Goal: Task Accomplishment & Management: Complete application form

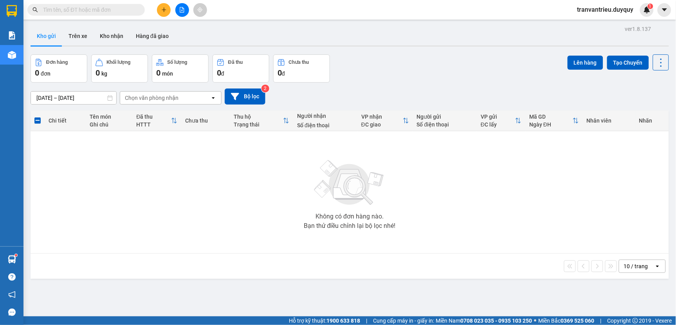
click at [67, 9] on input "text" at bounding box center [89, 9] width 92 height 9
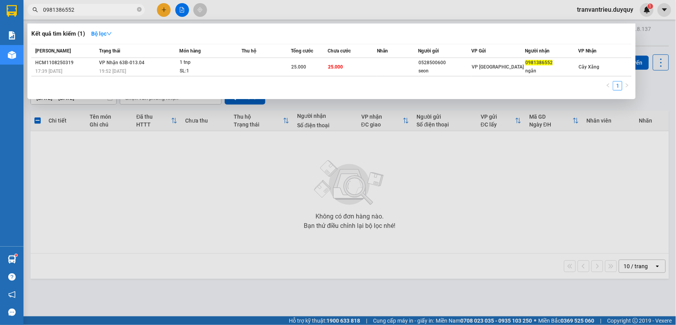
type input "0981386552"
drag, startPoint x: 575, startPoint y: 35, endPoint x: 615, endPoint y: 189, distance: 158.5
click at [615, 189] on div at bounding box center [338, 162] width 676 height 325
drag, startPoint x: 98, startPoint y: 13, endPoint x: 108, endPoint y: 6, distance: 11.8
click at [98, 12] on input "0981386552" at bounding box center [89, 9] width 92 height 9
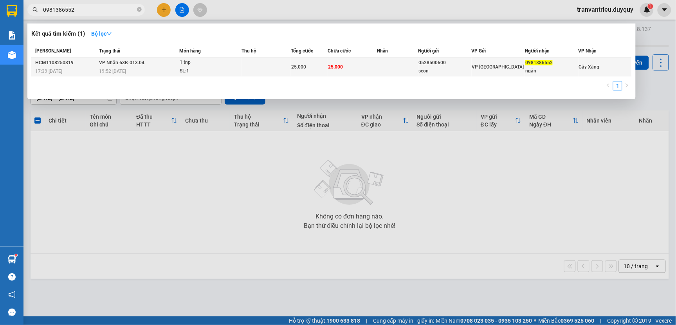
click at [537, 69] on div "ngân" at bounding box center [551, 71] width 52 height 8
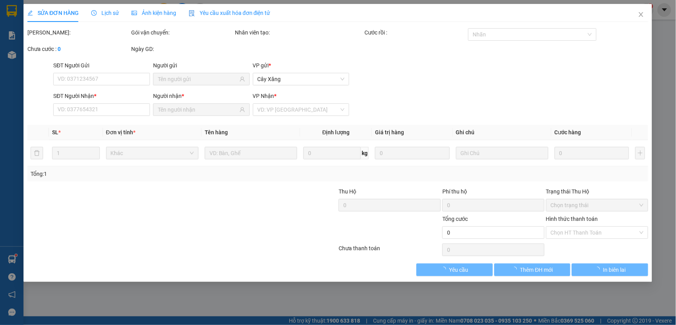
type input "0528500600"
type input "seon"
type input "0981386552"
type input "ngân"
type input "25.000"
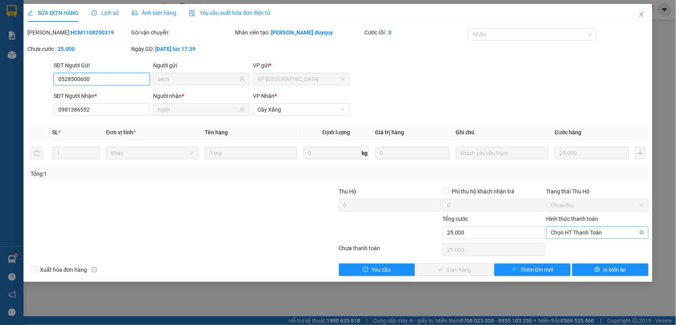
click at [570, 231] on span "Chọn HT Thanh Toán" at bounding box center [597, 233] width 93 height 12
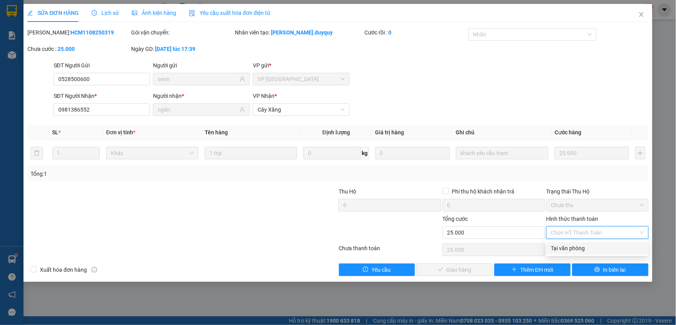
drag, startPoint x: 570, startPoint y: 247, endPoint x: 523, endPoint y: 251, distance: 47.1
click at [570, 248] on div "Tại văn phòng" at bounding box center [597, 248] width 93 height 9
type input "0"
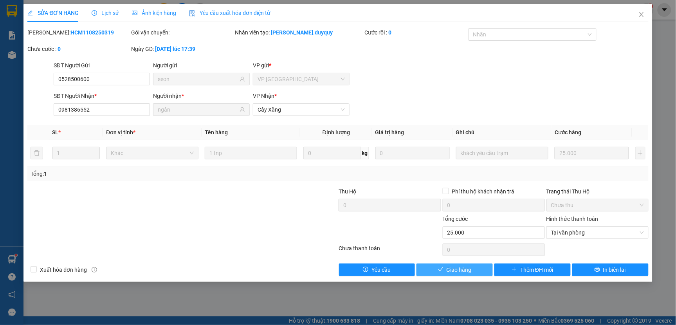
click at [471, 269] on span "Giao hàng" at bounding box center [458, 269] width 25 height 9
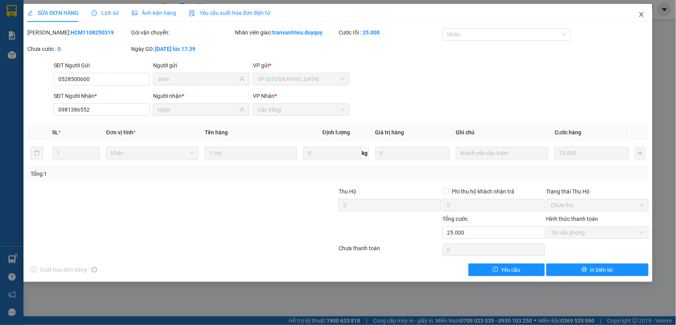
click at [639, 12] on icon "close" at bounding box center [641, 14] width 6 height 6
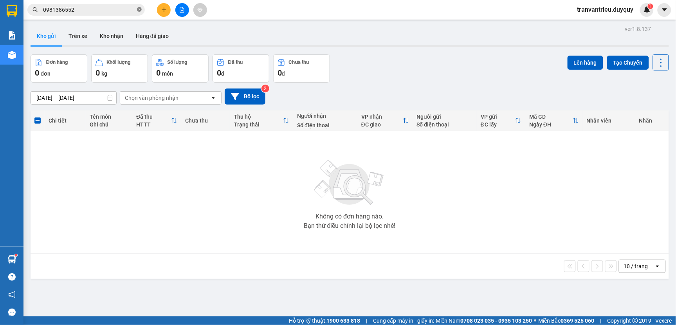
click at [138, 11] on icon "close-circle" at bounding box center [139, 9] width 5 height 5
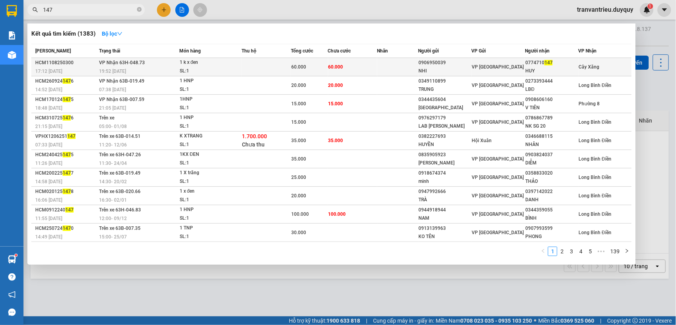
type input "147"
click at [532, 64] on div "0774710 147" at bounding box center [551, 63] width 52 height 8
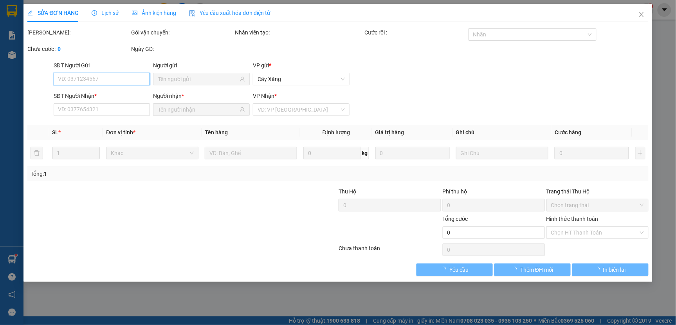
type input "0906950039"
type input "NHI"
type input "0774710147"
type input "HUY"
type input "60.000"
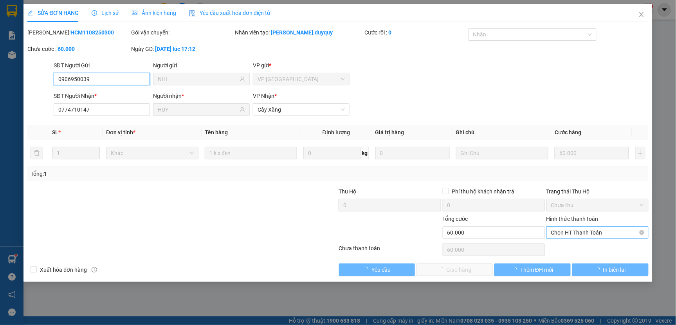
click at [575, 232] on span "Chọn HT Thanh Toán" at bounding box center [597, 233] width 93 height 12
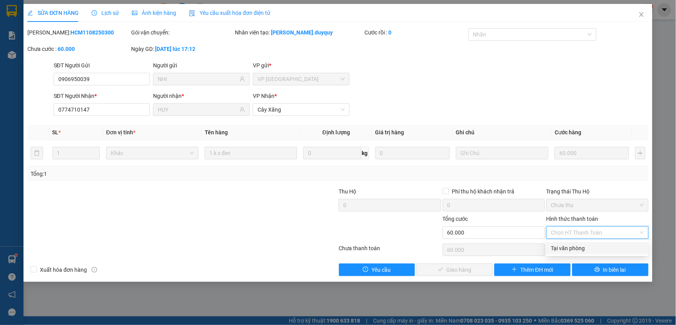
click at [574, 247] on div "Tại văn phòng" at bounding box center [597, 248] width 93 height 9
type input "0"
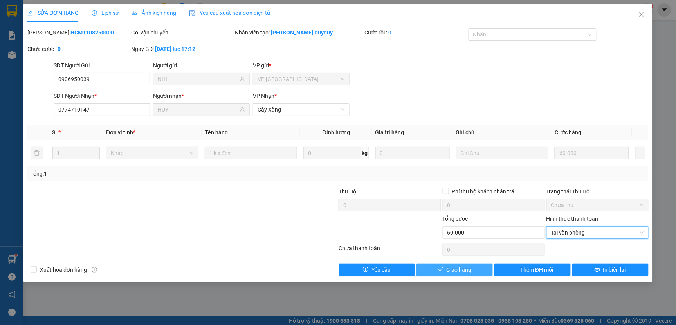
click at [456, 273] on span "Giao hàng" at bounding box center [458, 269] width 25 height 9
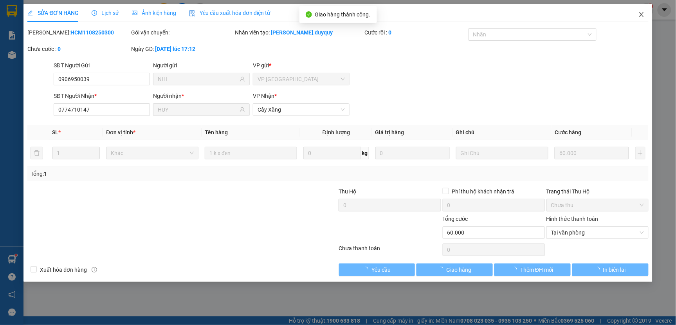
click at [641, 16] on icon "close" at bounding box center [641, 14] width 6 height 6
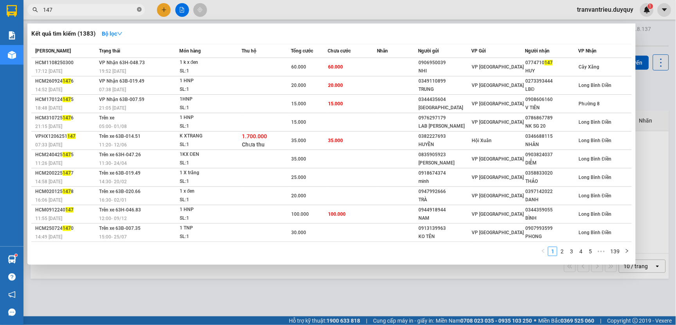
click at [139, 11] on icon "close-circle" at bounding box center [139, 9] width 5 height 5
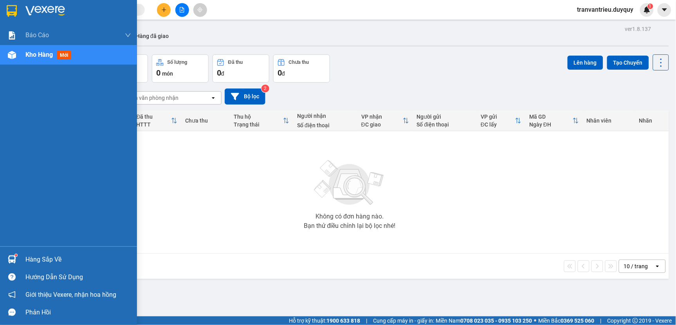
click at [9, 6] on img at bounding box center [12, 11] width 10 height 12
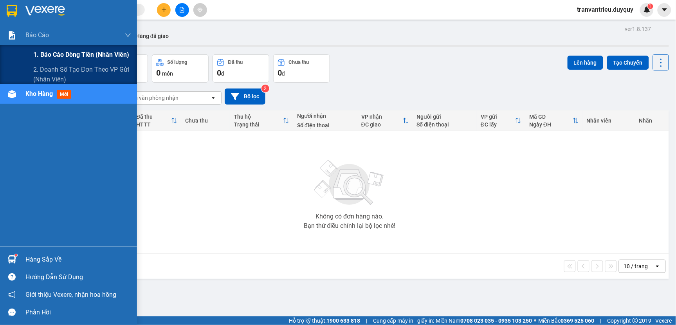
click at [57, 54] on span "1. Báo cáo dòng tiền (nhân viên)" at bounding box center [81, 55] width 96 height 10
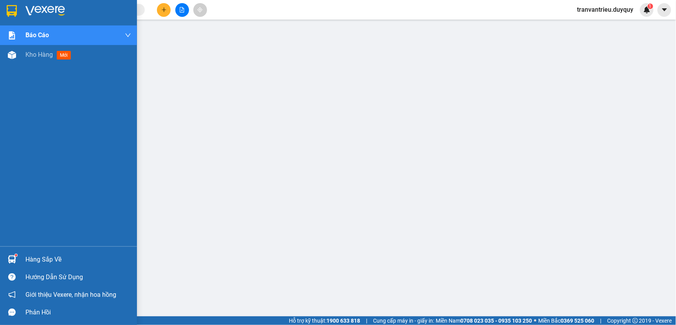
click at [13, 5] on img at bounding box center [12, 11] width 10 height 12
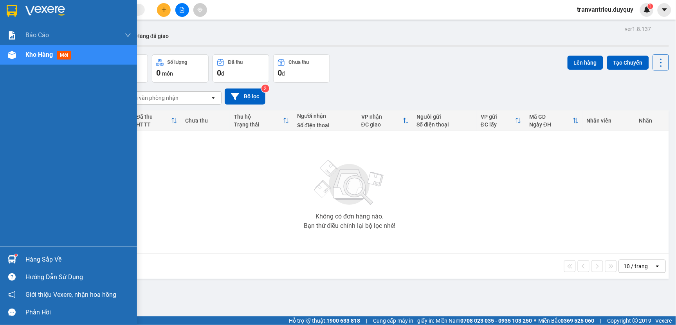
click at [32, 258] on div "Hàng sắp về" at bounding box center [78, 260] width 106 height 12
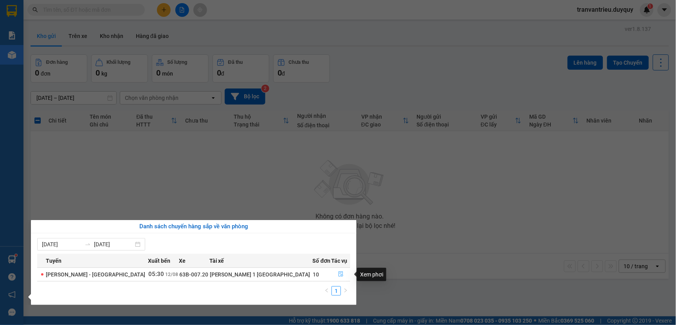
click at [338, 276] on icon "file-done" at bounding box center [340, 273] width 5 height 5
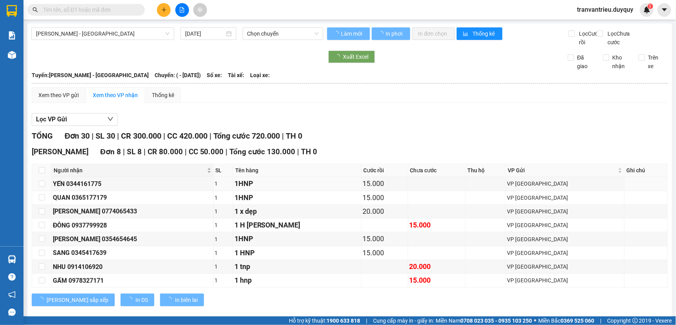
type input "[DATE]"
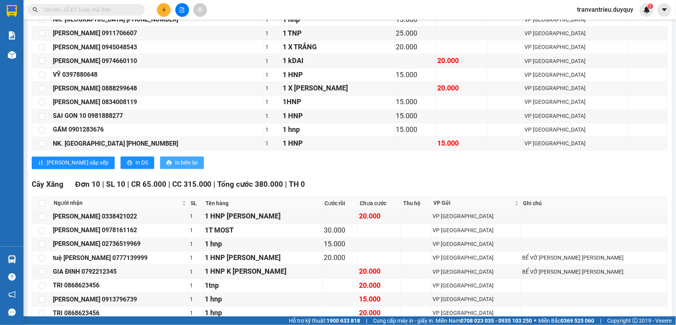
scroll to position [435, 0]
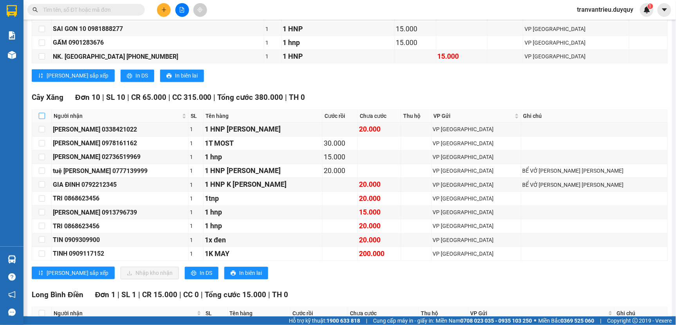
click at [41, 119] on input "checkbox" at bounding box center [42, 116] width 6 height 6
checkbox input "true"
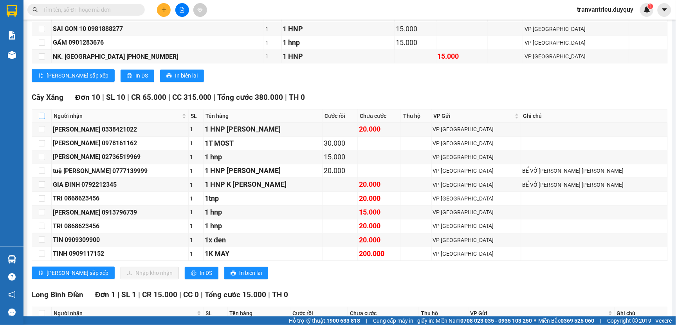
checkbox input "true"
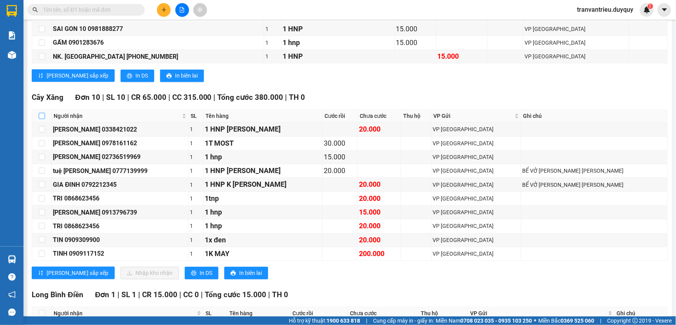
checkbox input "true"
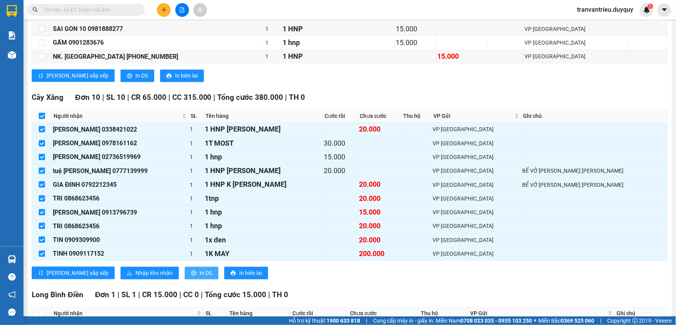
drag, startPoint x: 175, startPoint y: 283, endPoint x: 179, endPoint y: 279, distance: 5.6
click at [200, 277] on span "In DS" at bounding box center [206, 272] width 13 height 9
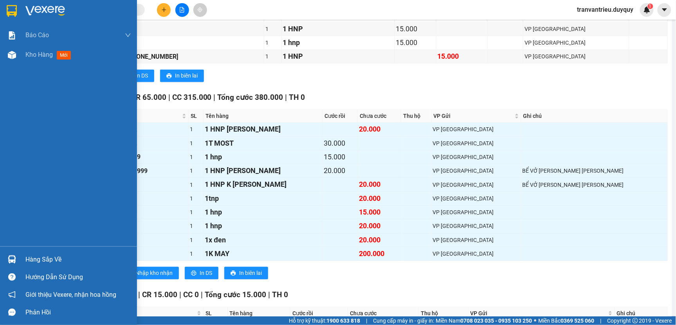
click at [8, 6] on img at bounding box center [12, 11] width 10 height 12
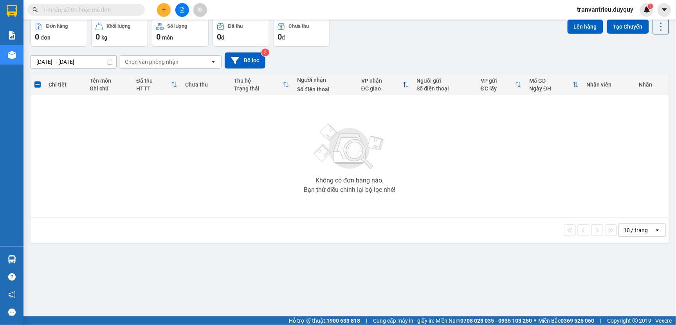
click at [65, 10] on input "text" at bounding box center [89, 9] width 92 height 9
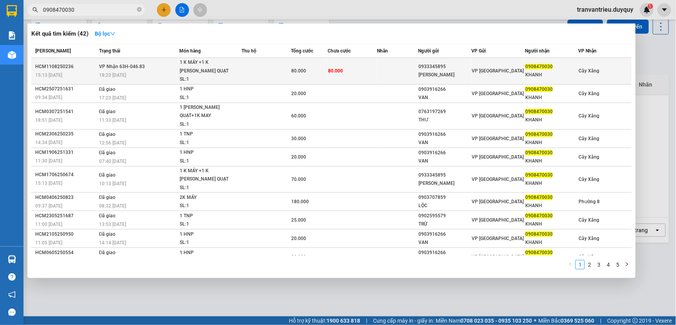
type input "0908470030"
click at [536, 66] on div "0908470030" at bounding box center [551, 67] width 52 height 8
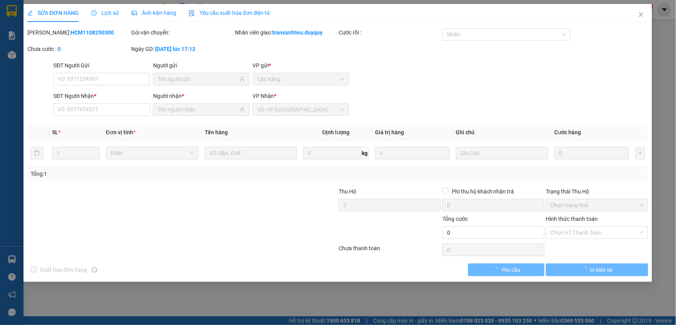
type input "0933345895"
type input "[PERSON_NAME]"
type input "0908470030"
type input "KHANH"
type input "80.000"
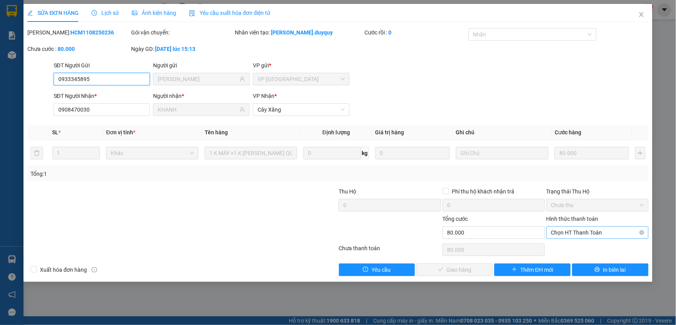
click at [574, 232] on span "Chọn HT Thanh Toán" at bounding box center [597, 233] width 93 height 12
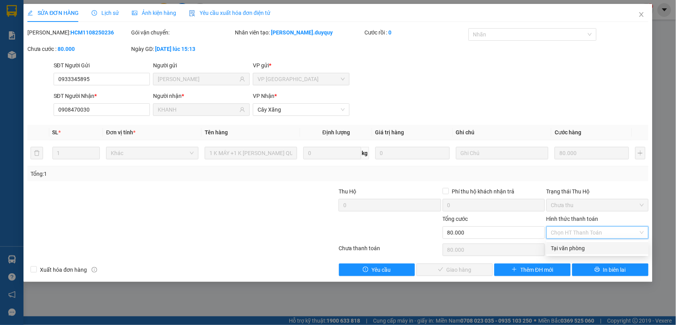
click at [570, 248] on div "Tại văn phòng" at bounding box center [597, 248] width 93 height 9
type input "0"
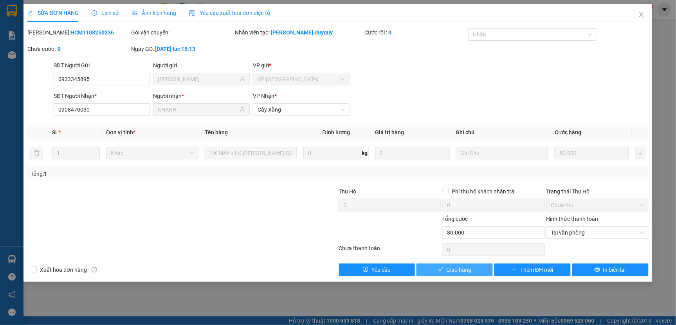
click at [478, 271] on button "Giao hàng" at bounding box center [454, 269] width 76 height 13
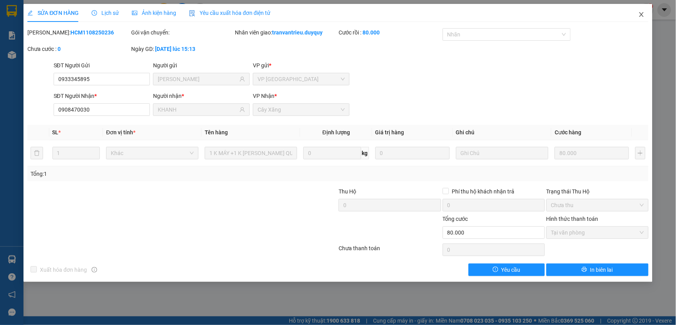
click at [640, 14] on icon "close" at bounding box center [641, 14] width 6 height 6
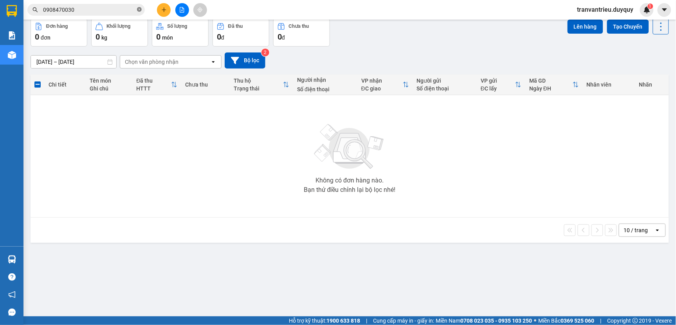
click at [141, 8] on icon "close-circle" at bounding box center [139, 9] width 5 height 5
click at [102, 13] on input "text" at bounding box center [89, 9] width 92 height 9
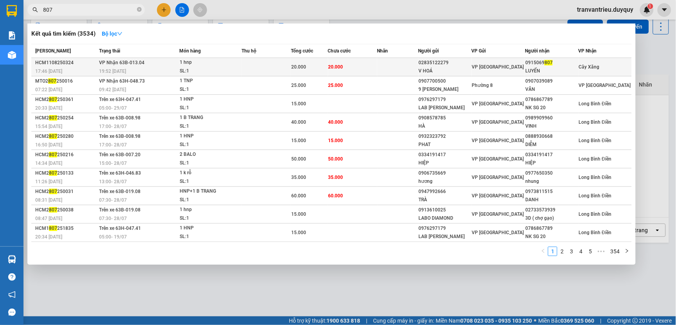
type input "807"
click at [535, 64] on div "0915069 807" at bounding box center [551, 63] width 52 height 8
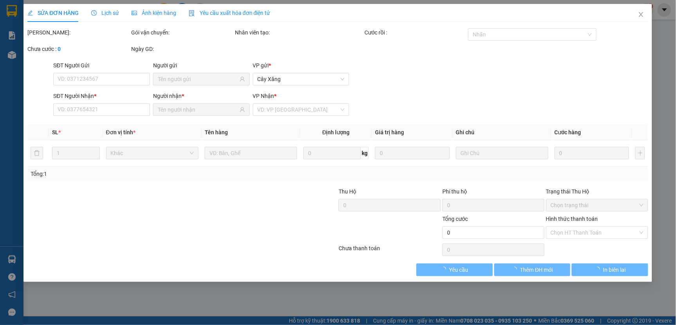
type input "02835122279"
type input "V HOÁ"
type input "0915069807"
type input "LUYẾN"
type input "20.000"
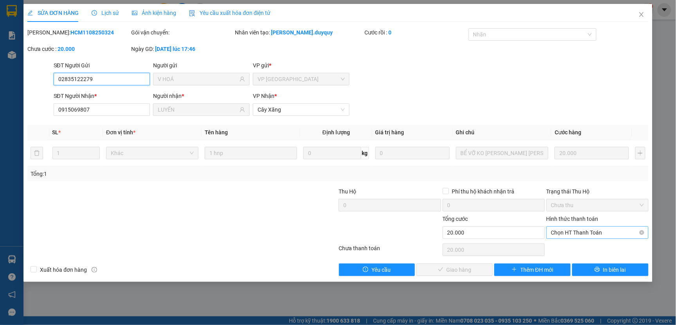
click at [571, 232] on span "Chọn HT Thanh Toán" at bounding box center [597, 233] width 93 height 12
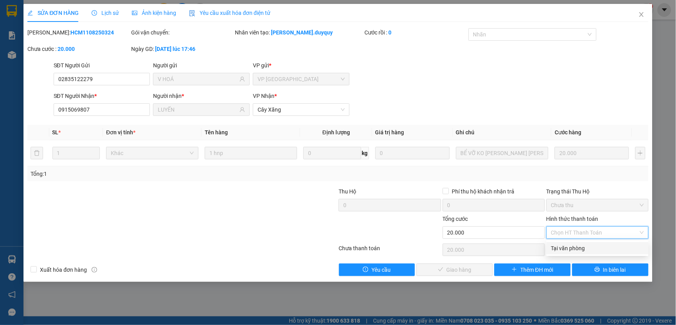
click at [568, 246] on div "Tại văn phòng" at bounding box center [597, 248] width 93 height 9
type input "0"
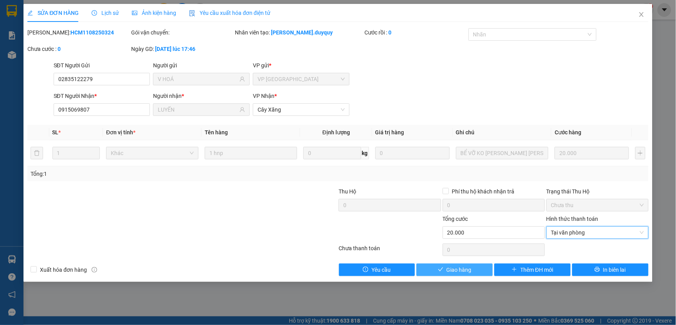
click at [471, 270] on span "Giao hàng" at bounding box center [458, 269] width 25 height 9
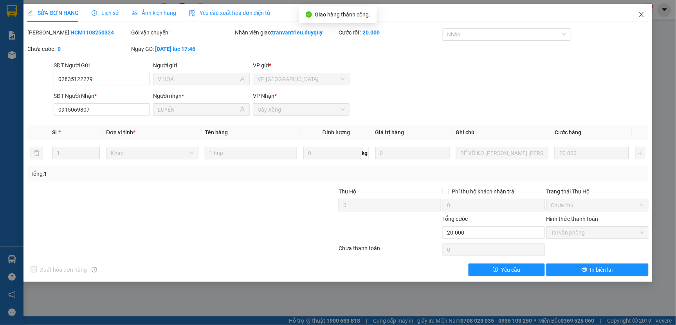
click at [639, 12] on icon "close" at bounding box center [641, 14] width 6 height 6
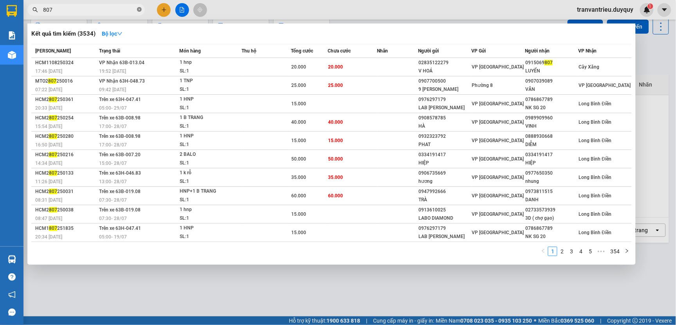
click at [138, 9] on icon "close-circle" at bounding box center [139, 9] width 5 height 5
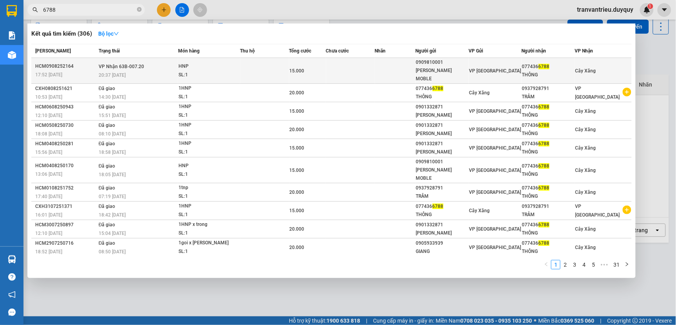
type input "6788"
click at [535, 71] on div "THÔNG" at bounding box center [548, 75] width 52 height 8
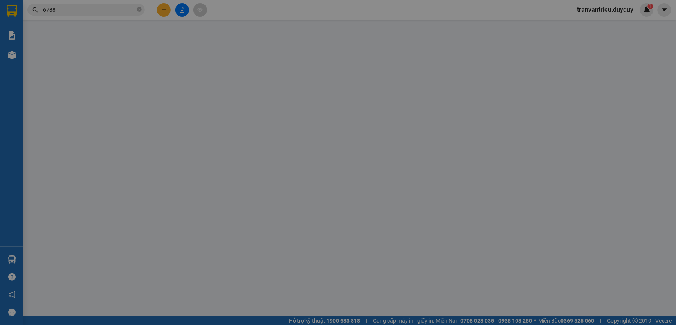
type input "0909810001"
type input "[PERSON_NAME] MOBLE"
type input "0774366788"
type input "THÔNG"
type input "15.000"
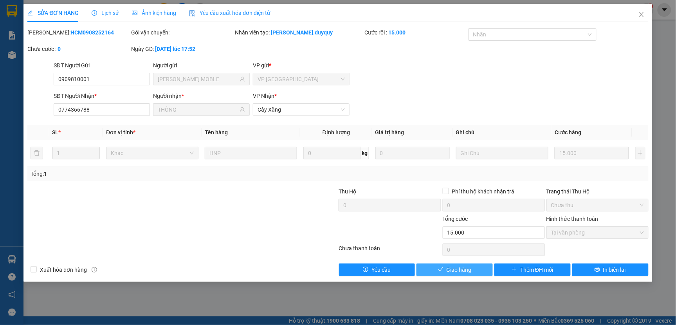
click at [451, 271] on span "Giao hàng" at bounding box center [458, 269] width 25 height 9
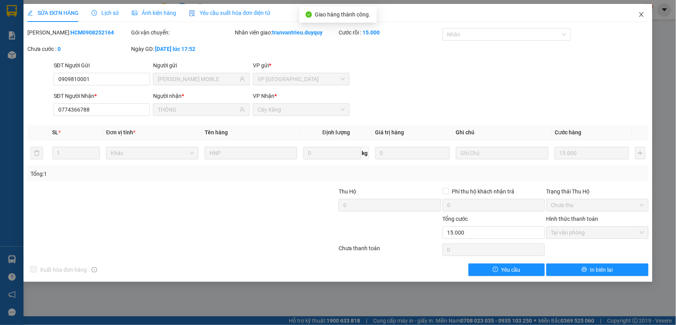
click at [642, 15] on icon "close" at bounding box center [641, 14] width 6 height 6
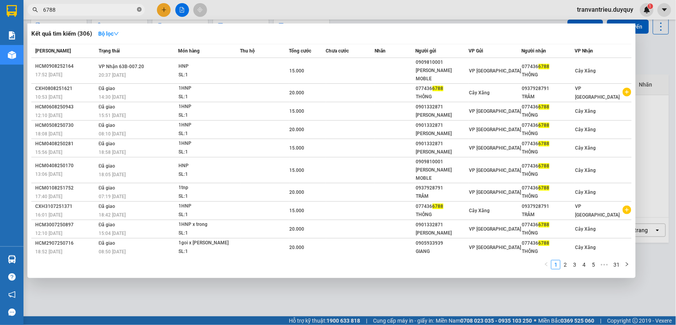
click at [138, 7] on icon "close-circle" at bounding box center [139, 9] width 5 height 5
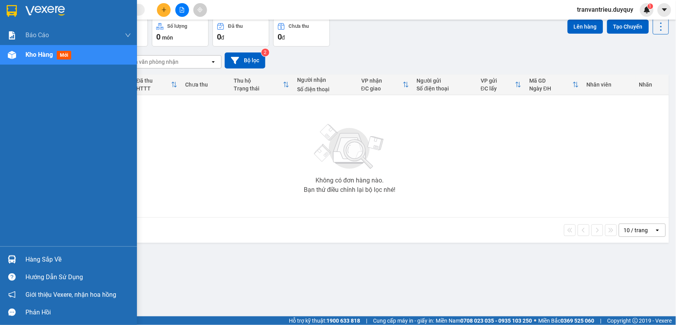
drag, startPoint x: 26, startPoint y: 257, endPoint x: 68, endPoint y: 245, distance: 43.7
click at [26, 257] on div "Hàng sắp về" at bounding box center [78, 260] width 106 height 12
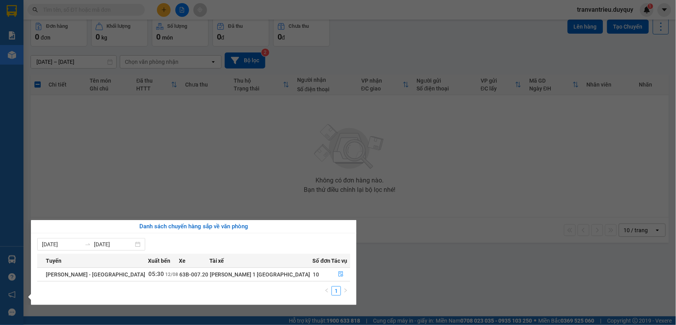
click at [388, 220] on section "Kết quả [PERSON_NAME] ( 306 ) Bộ lọc Mã ĐH Trạng thái Món hàng Thu hộ Tổng [PER…" at bounding box center [338, 162] width 676 height 325
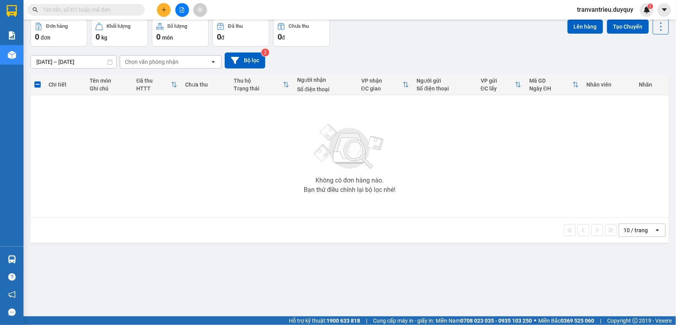
click at [80, 8] on input "text" at bounding box center [89, 9] width 92 height 9
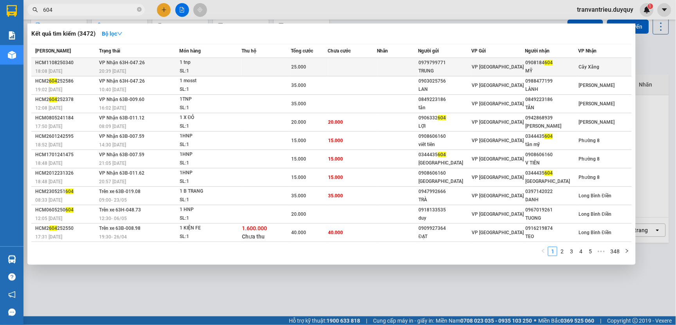
type input "604"
click at [530, 67] on div "0908184 604" at bounding box center [551, 63] width 52 height 8
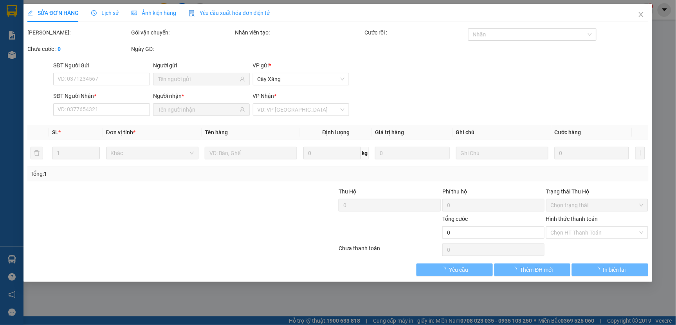
type input "0979799771"
type input "TRUNG"
type input "0908184604"
type input "MỸ"
type input "25.000"
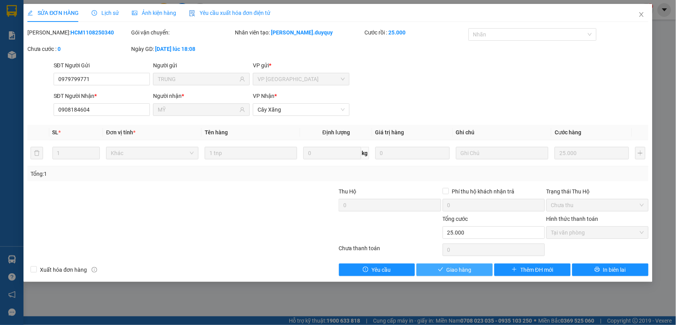
click at [468, 267] on span "Giao hàng" at bounding box center [458, 269] width 25 height 9
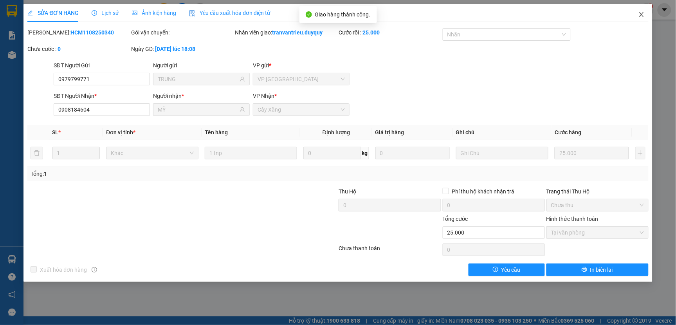
click at [640, 14] on icon "close" at bounding box center [641, 14] width 6 height 6
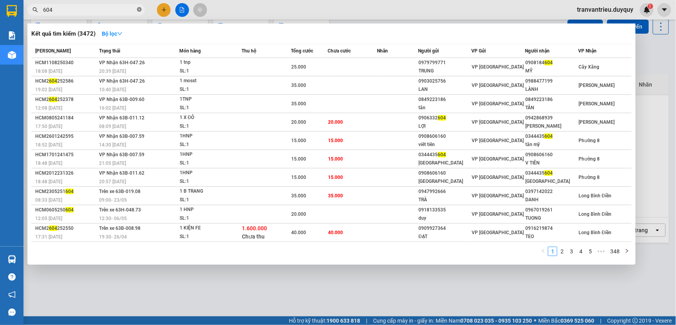
click at [138, 7] on icon "close-circle" at bounding box center [139, 9] width 5 height 5
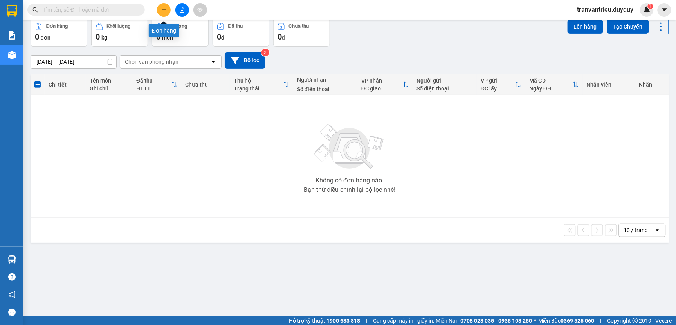
click at [162, 8] on icon "plus" at bounding box center [163, 9] width 5 height 5
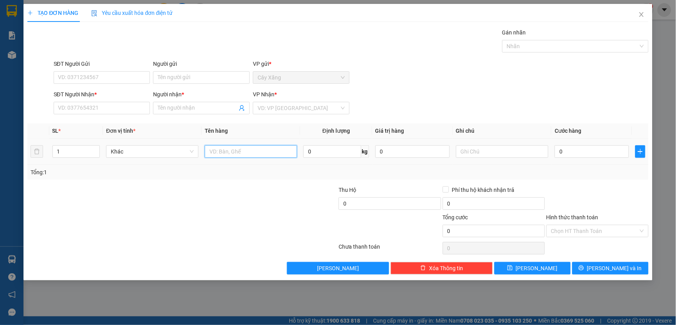
click at [243, 154] on input "text" at bounding box center [251, 151] width 92 height 13
click at [228, 151] on input "text" at bounding box center [251, 151] width 92 height 13
type input "1 HNP [PERSON_NAME] [PERSON_NAME]"
click at [185, 77] on input "Người gửi" at bounding box center [201, 77] width 97 height 13
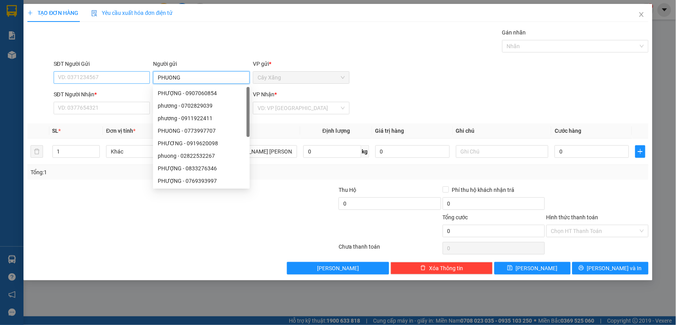
type input "PHUONG"
click at [117, 78] on input "SĐT Người Gửi" at bounding box center [102, 77] width 97 height 13
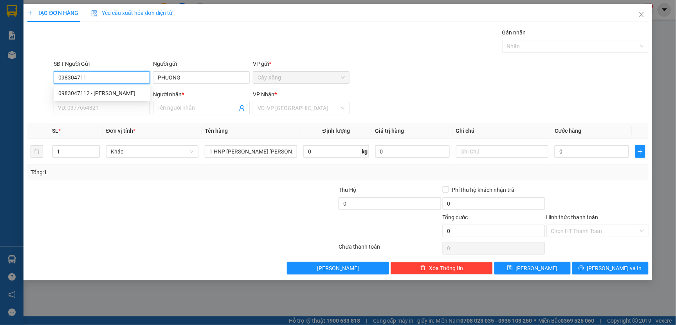
type input "0983047112"
click at [64, 90] on div "0983047112 - [PERSON_NAME]" at bounding box center [101, 93] width 87 height 9
type input "PHƯƠNG"
type input "0903884791"
type input "QUANG"
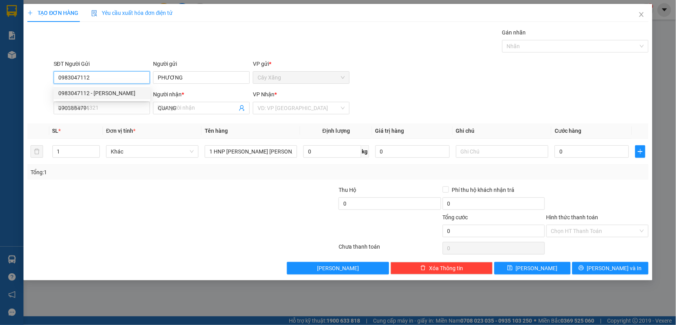
type input "15.000"
type input "0983047112"
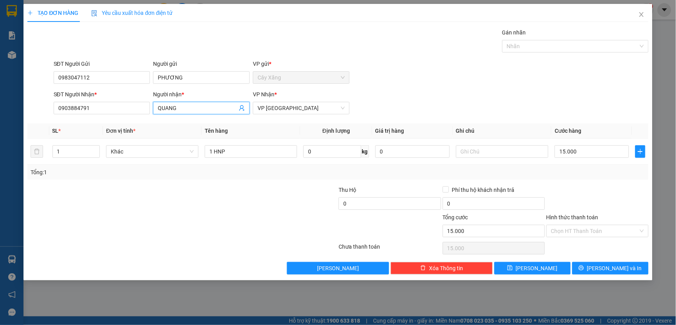
click at [197, 105] on input "QUANG" at bounding box center [197, 108] width 79 height 9
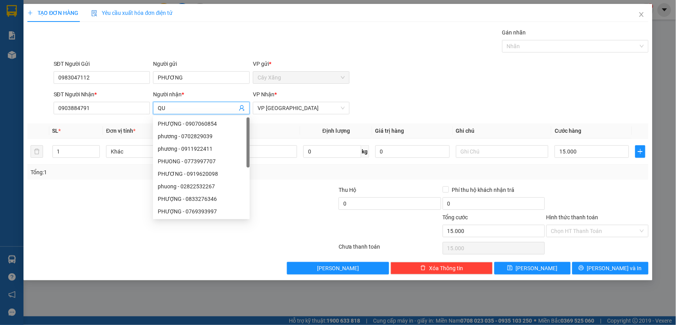
type input "Q"
type input "HIEN"
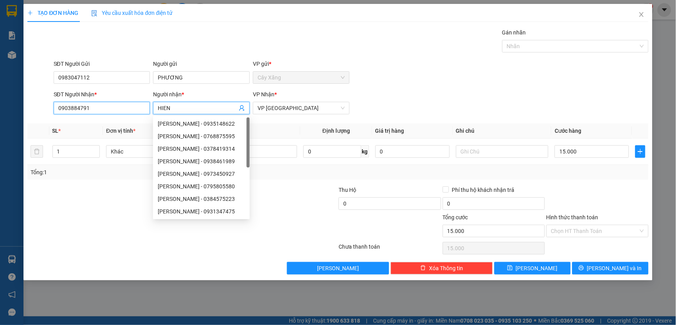
click at [126, 111] on input "0903884791" at bounding box center [102, 108] width 97 height 13
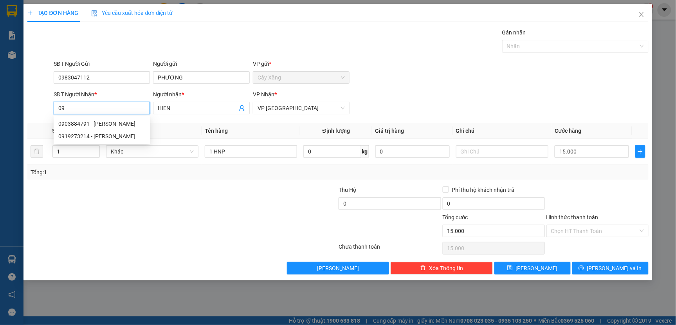
type input "0"
click at [69, 137] on div "0919273214 - [PERSON_NAME]" at bounding box center [101, 136] width 87 height 9
type input "0919273214"
type input "[PERSON_NAME]"
type input "0919273214"
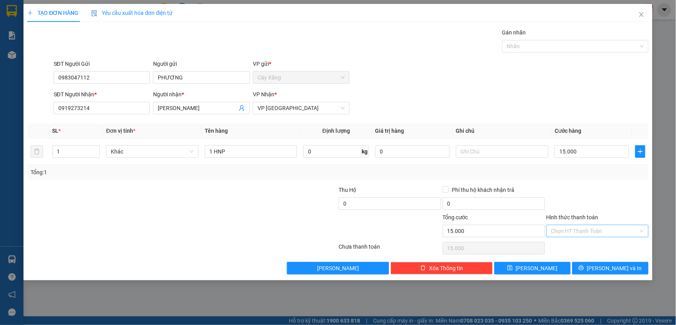
click at [576, 229] on input "Hình thức thanh toán" at bounding box center [594, 231] width 87 height 12
click at [570, 245] on div "Tại văn phòng" at bounding box center [597, 246] width 93 height 9
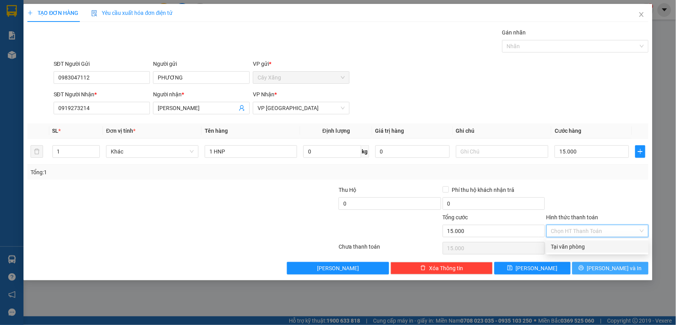
type input "0"
drag, startPoint x: 592, startPoint y: 267, endPoint x: 608, endPoint y: 243, distance: 28.9
click at [593, 264] on button "[PERSON_NAME] và In" at bounding box center [610, 268] width 76 height 13
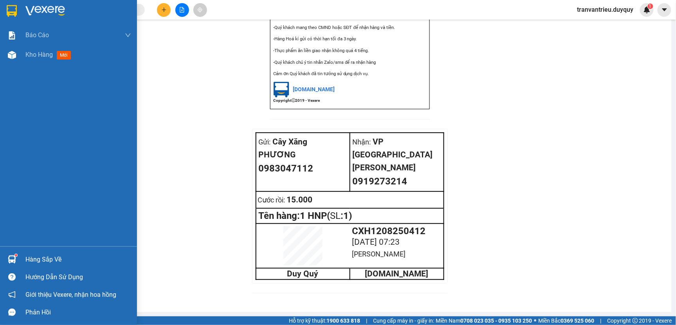
click at [10, 2] on div at bounding box center [68, 12] width 137 height 25
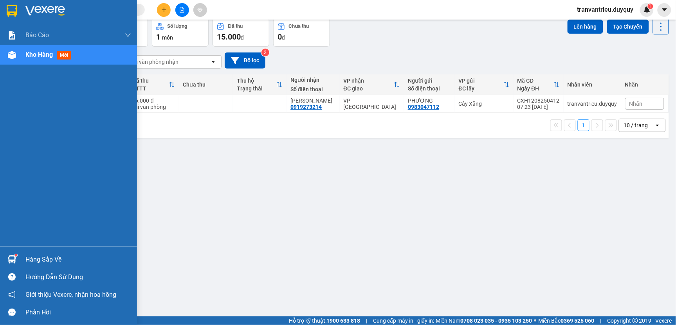
click at [27, 256] on div "Hàng sắp về" at bounding box center [78, 260] width 106 height 12
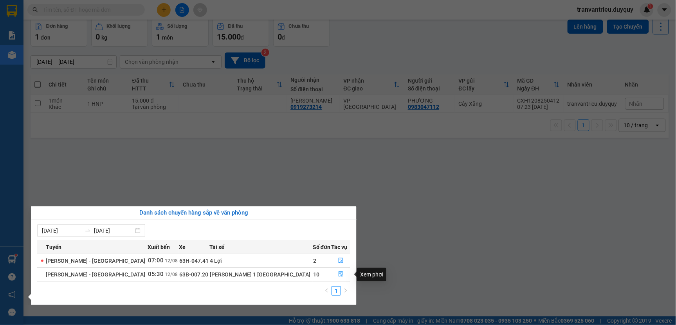
click at [338, 275] on icon "file-done" at bounding box center [340, 273] width 5 height 5
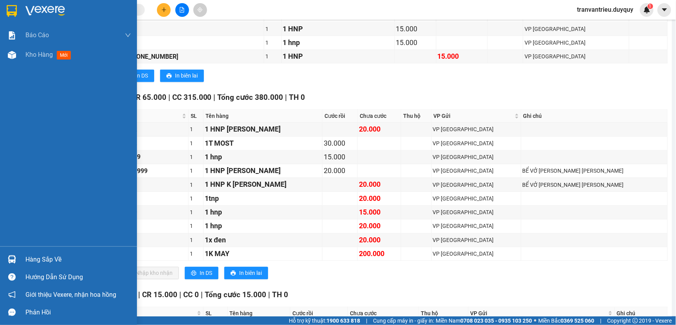
click at [30, 261] on div "Hàng sắp về" at bounding box center [78, 260] width 106 height 12
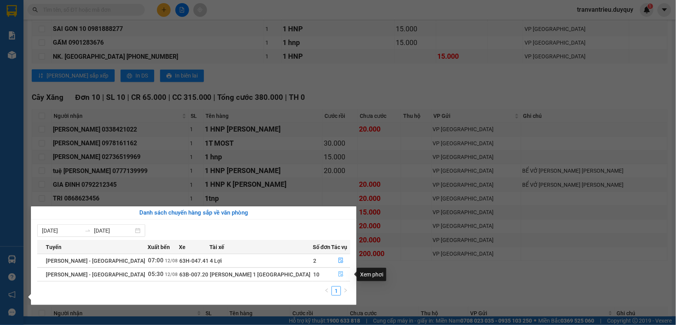
click at [338, 274] on icon "file-done" at bounding box center [340, 273] width 5 height 5
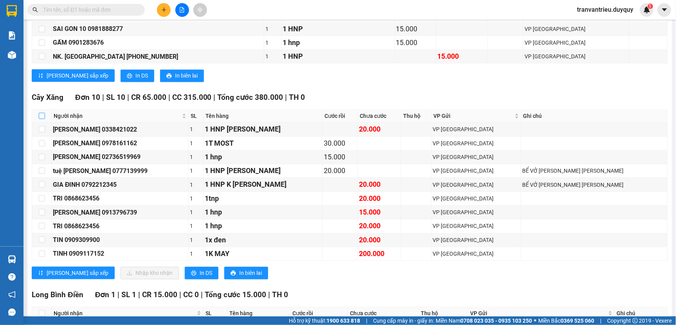
click at [41, 119] on input "checkbox" at bounding box center [42, 116] width 6 height 6
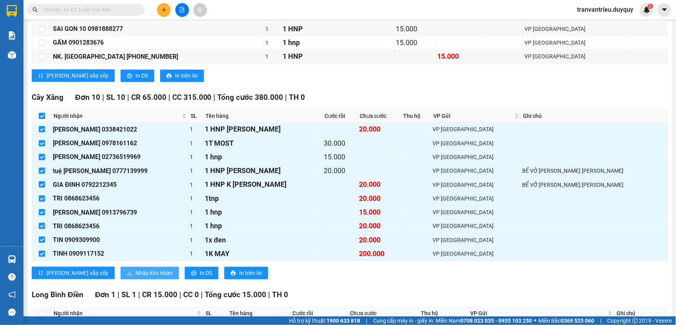
click at [135, 277] on span "Nhập kho nhận" at bounding box center [153, 272] width 37 height 9
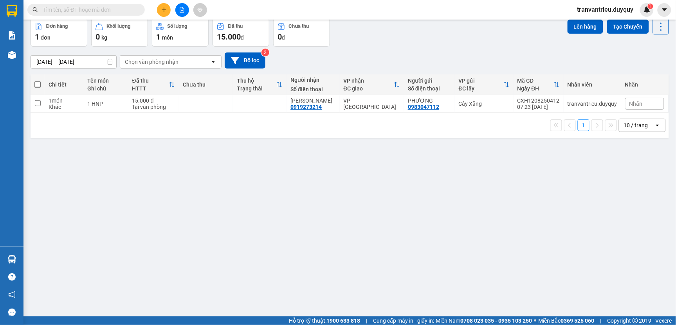
click at [36, 88] on span at bounding box center [37, 84] width 6 height 6
click at [38, 81] on input "checkbox" at bounding box center [38, 81] width 0 height 0
checkbox input "true"
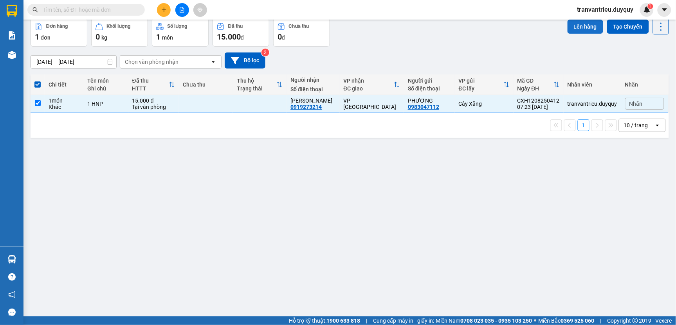
click at [573, 34] on button "Lên hàng" at bounding box center [585, 27] width 36 height 14
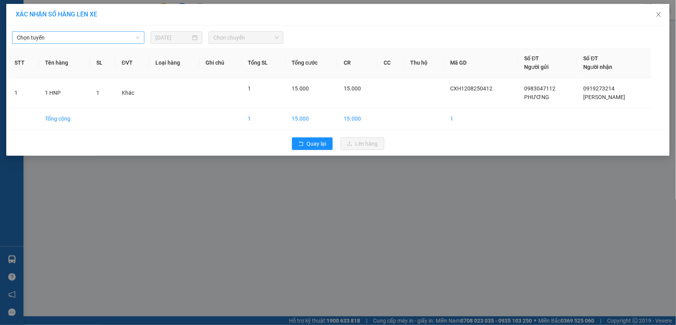
click at [53, 37] on span "Chọn tuyến" at bounding box center [78, 38] width 123 height 12
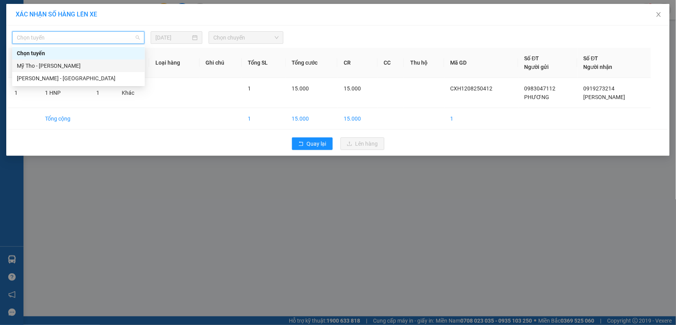
click at [29, 66] on div "Mỹ Tho - [PERSON_NAME]" at bounding box center [78, 65] width 123 height 9
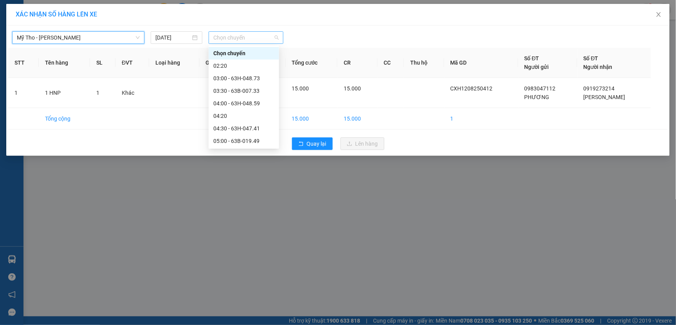
click at [257, 38] on span "Chọn chuyến" at bounding box center [245, 38] width 65 height 12
click at [241, 199] on div "07:30 - 63H-047.26" at bounding box center [243, 203] width 61 height 9
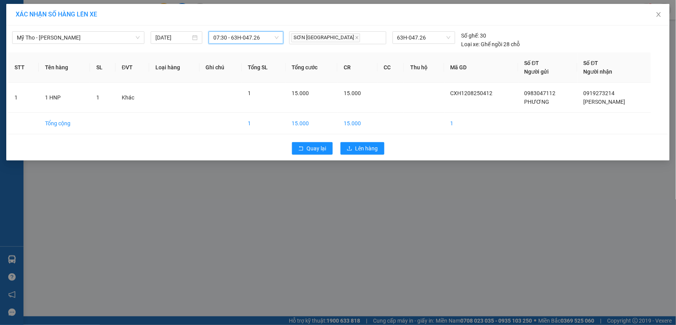
click at [267, 38] on span "07:30 - 63H-047.26" at bounding box center [245, 38] width 65 height 12
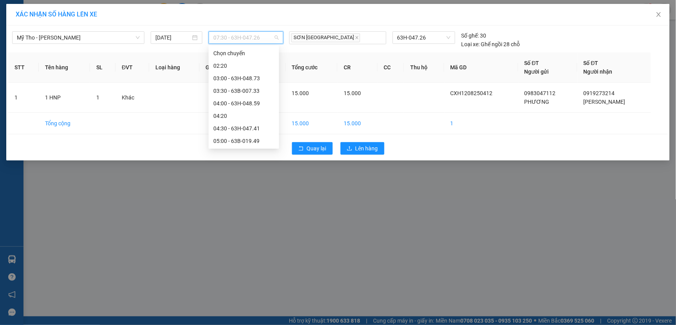
click at [247, 212] on div "08:00 - 63B-020.66" at bounding box center [243, 216] width 61 height 9
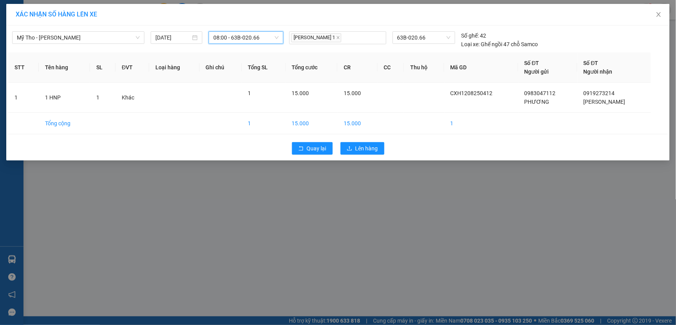
click at [267, 42] on span "08:00 - 63B-020.66" at bounding box center [245, 38] width 65 height 12
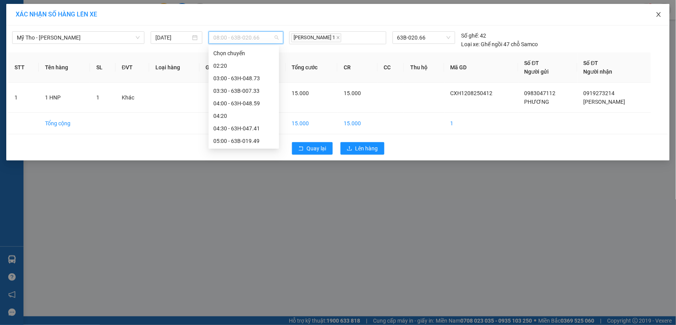
drag, startPoint x: 659, startPoint y: 16, endPoint x: 595, endPoint y: 7, distance: 64.5
click at [659, 16] on icon "close" at bounding box center [658, 14] width 6 height 6
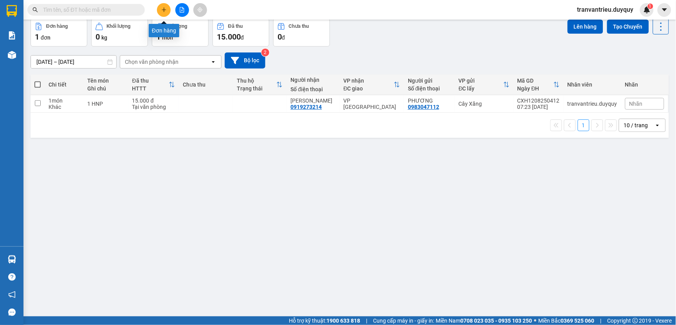
click at [164, 9] on icon "plus" at bounding box center [164, 9] width 4 height 0
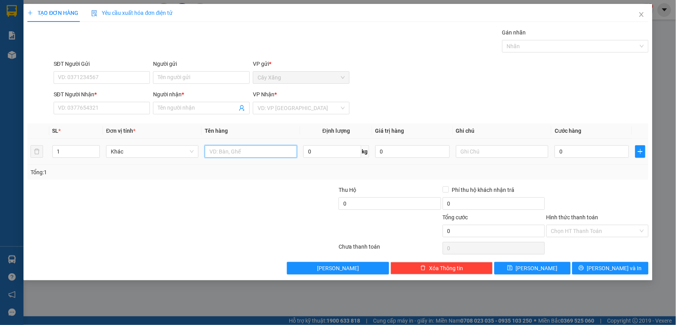
click at [227, 151] on input "text" at bounding box center [251, 151] width 92 height 13
type input "1 BAO TRANG"
click at [179, 76] on input "Người gửi" at bounding box center [201, 77] width 97 height 13
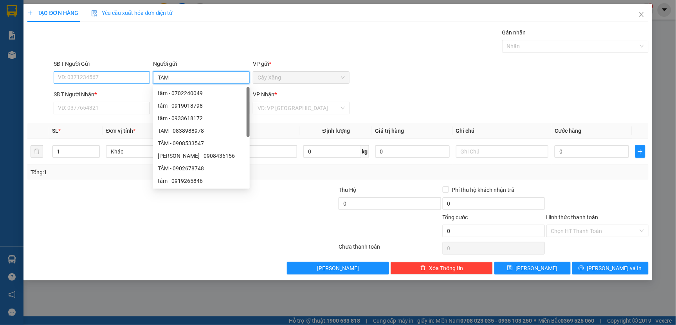
type input "TAM"
click at [106, 73] on input "SĐT Người Gửi" at bounding box center [102, 77] width 97 height 13
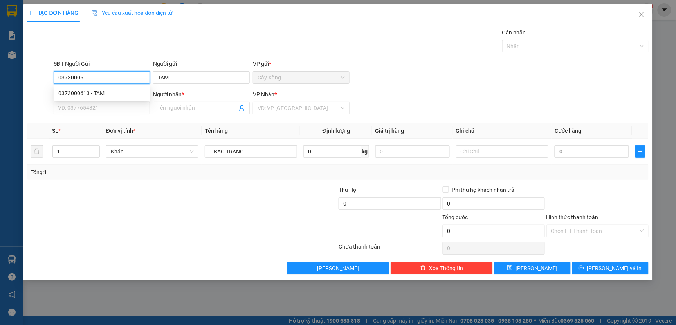
type input "0373000613"
click at [76, 91] on div "0373000613 - TAM" at bounding box center [101, 93] width 87 height 9
type input "0777115321"
type input "TRINH"
type input "30.000"
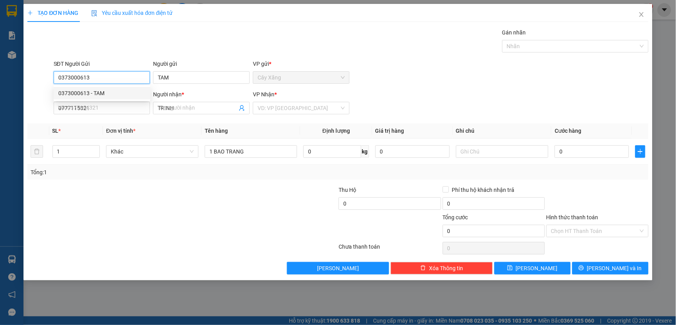
type input "30.000"
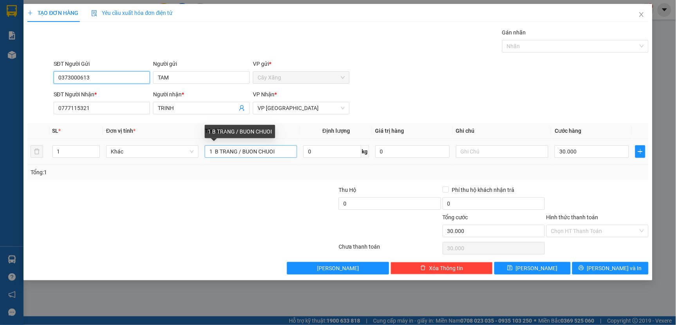
type input "0373000613"
click at [282, 149] on input "1 B TRANG / BUON CHUOI" at bounding box center [251, 151] width 92 height 13
type input "1 B TRANG / BU"
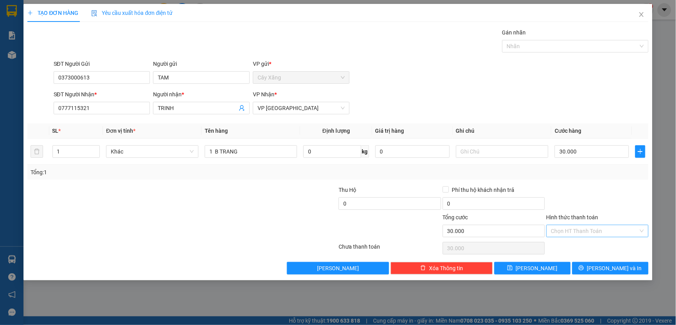
click at [576, 230] on input "Hình thức thanh toán" at bounding box center [594, 231] width 87 height 12
click at [577, 246] on div "Tại văn phòng" at bounding box center [597, 246] width 93 height 9
click at [584, 271] on button "[PERSON_NAME] và In" at bounding box center [610, 268] width 76 height 13
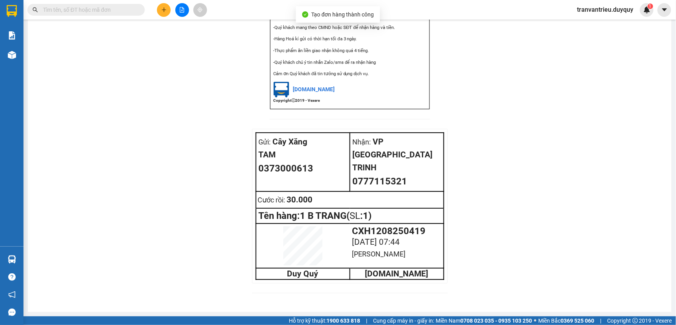
drag, startPoint x: 372, startPoint y: 42, endPoint x: 376, endPoint y: 38, distance: 6.1
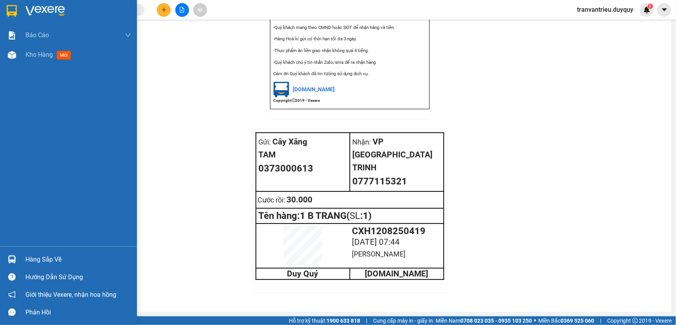
click at [12, 9] on img at bounding box center [12, 11] width 10 height 12
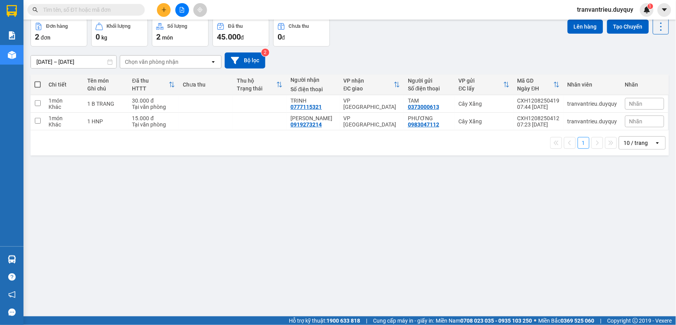
click at [38, 88] on span at bounding box center [37, 84] width 6 height 6
click at [38, 81] on input "checkbox" at bounding box center [38, 81] width 0 height 0
checkbox input "true"
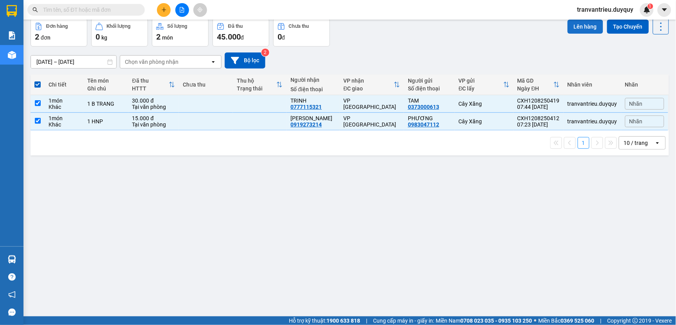
click at [580, 34] on button "Lên hàng" at bounding box center [585, 27] width 36 height 14
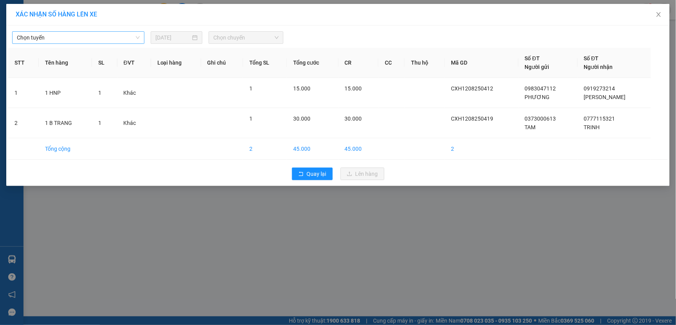
click at [63, 38] on span "Chọn tuyến" at bounding box center [78, 38] width 123 height 12
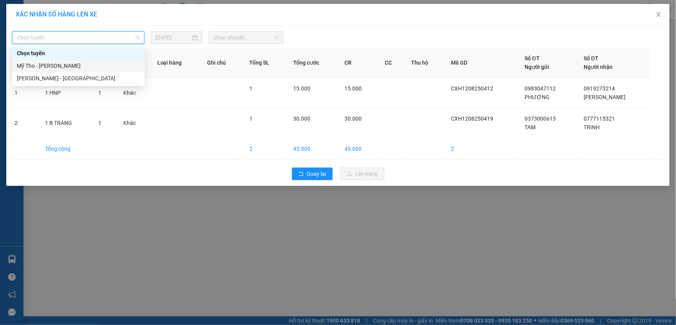
click at [38, 65] on div "Mỹ Tho - [PERSON_NAME]" at bounding box center [78, 65] width 123 height 9
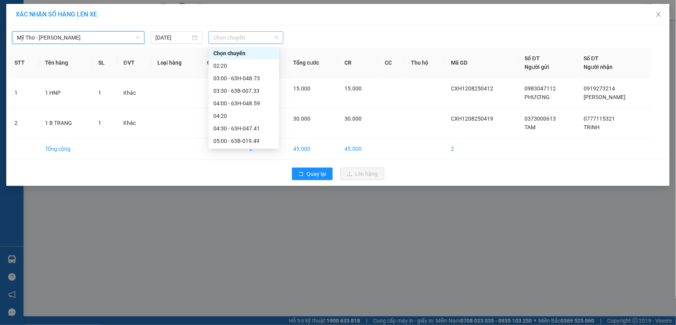
click at [244, 40] on span "Chọn chuyến" at bounding box center [245, 38] width 65 height 12
click at [243, 199] on div "07:30 - 63H-047.26" at bounding box center [243, 203] width 61 height 9
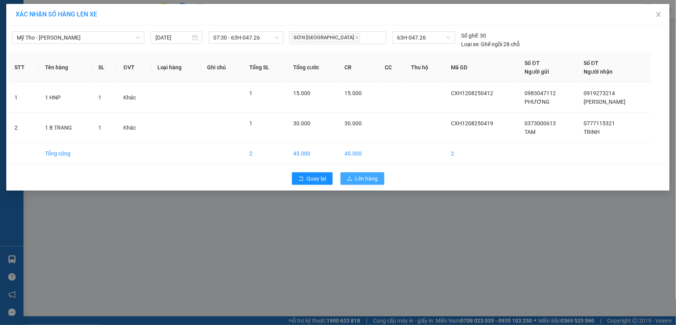
click at [369, 177] on span "Lên hàng" at bounding box center [366, 178] width 23 height 9
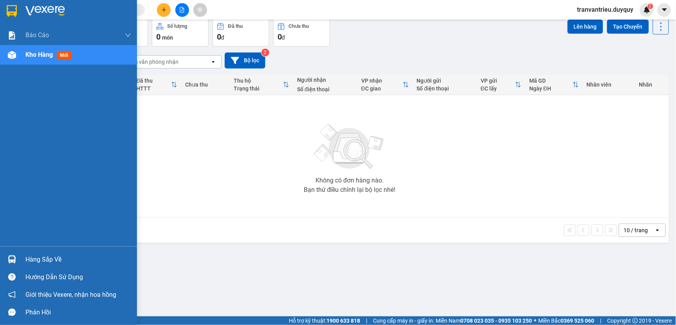
click at [35, 259] on div "Hàng sắp về" at bounding box center [78, 260] width 106 height 12
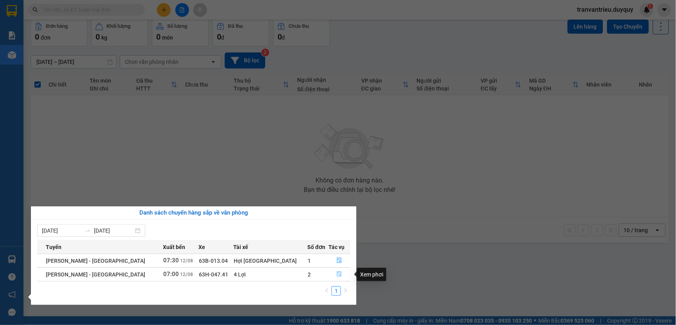
click at [336, 273] on icon "file-done" at bounding box center [338, 273] width 5 height 5
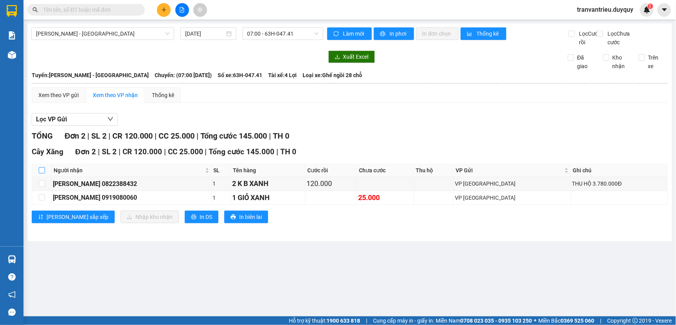
click at [43, 173] on input "checkbox" at bounding box center [42, 170] width 6 height 6
checkbox input "true"
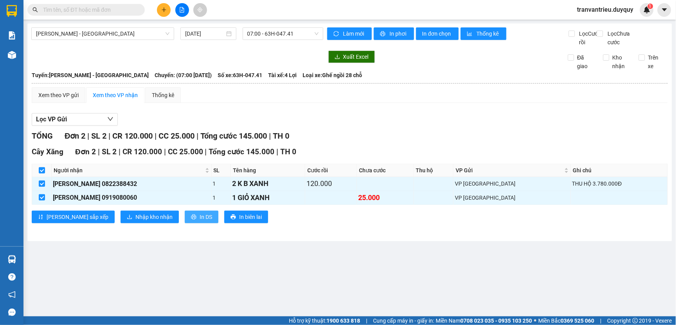
click at [185, 223] on button "In DS" at bounding box center [202, 216] width 34 height 13
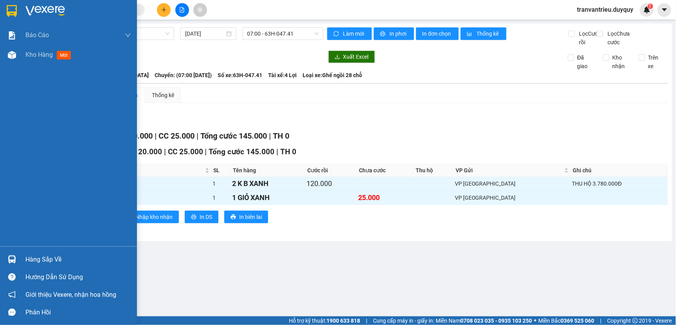
drag, startPoint x: 32, startPoint y: 257, endPoint x: 34, endPoint y: 252, distance: 5.4
click at [32, 257] on div "Hàng sắp về" at bounding box center [78, 260] width 106 height 12
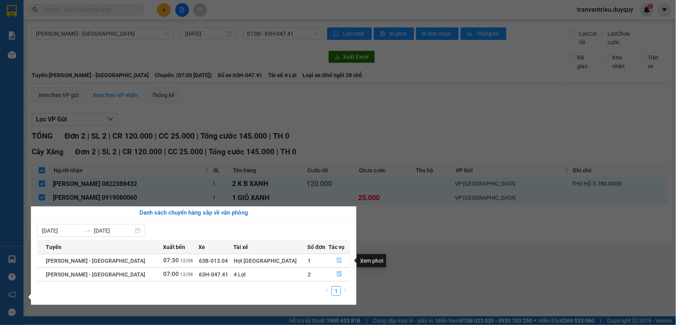
click at [336, 261] on icon "file-done" at bounding box center [338, 259] width 5 height 5
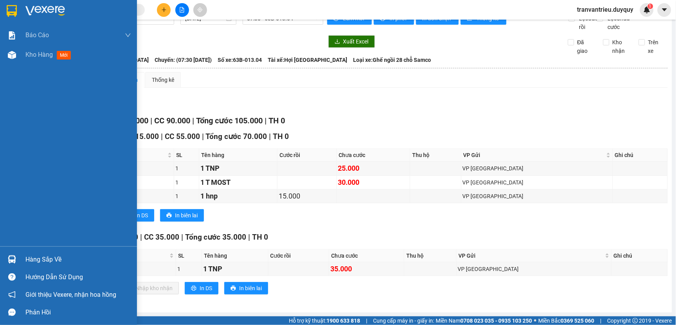
click at [10, 8] on img at bounding box center [12, 11] width 10 height 12
